Goal: Information Seeking & Learning: Learn about a topic

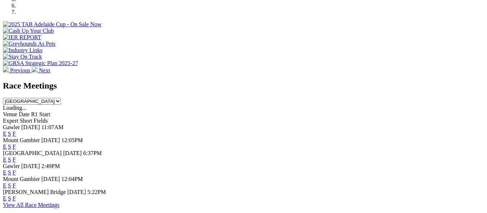
scroll to position [287, 0]
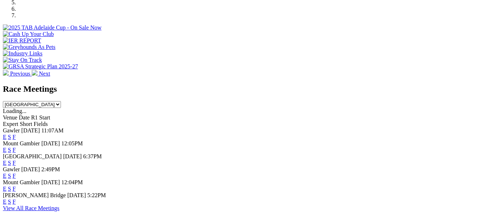
click at [16, 160] on link "F" at bounding box center [14, 163] width 3 height 6
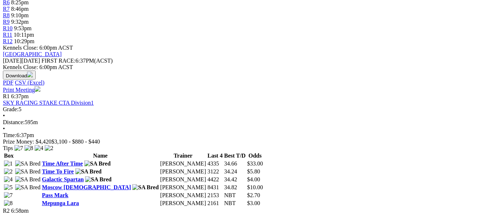
scroll to position [331, 0]
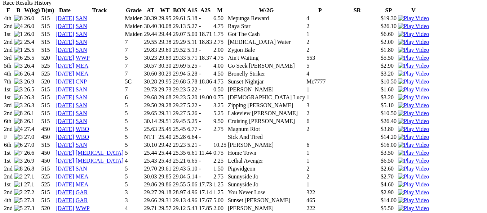
scroll to position [746, 0]
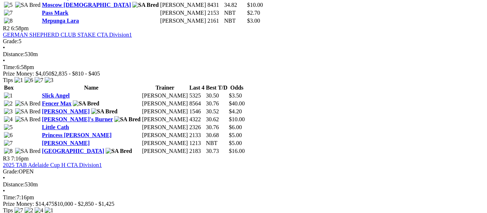
scroll to position [504, 0]
